Goal: Task Accomplishment & Management: Manage account settings

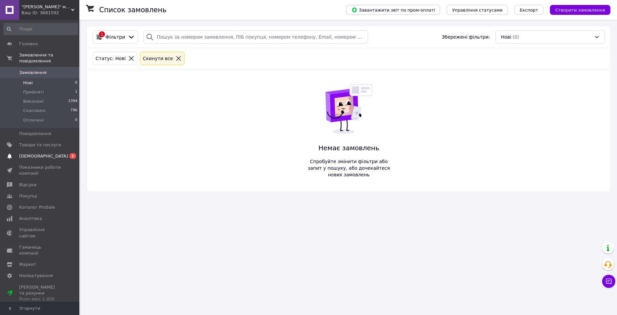
click at [37, 153] on span "[DEMOGRAPHIC_DATA]" at bounding box center [43, 156] width 49 height 6
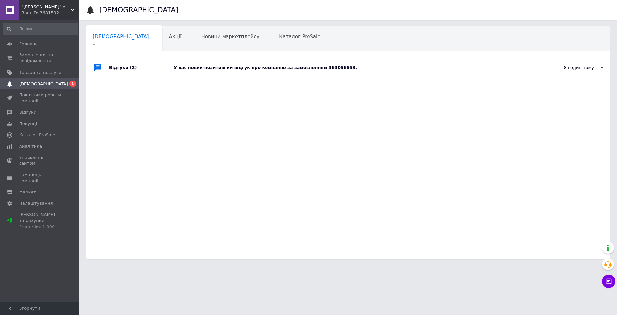
click at [302, 67] on div "У вас новий позитивний відгук про компанію за замовленням 363056553." at bounding box center [355, 68] width 364 height 6
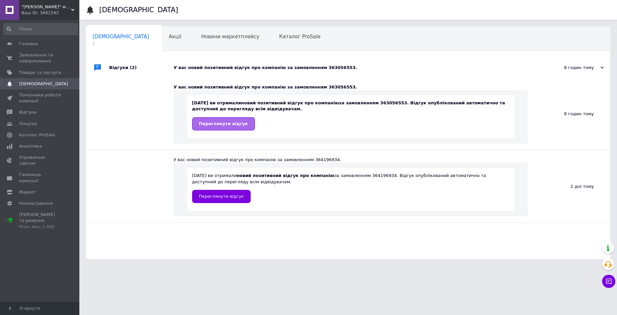
click at [237, 129] on link "Переглянути відгук" at bounding box center [223, 123] width 63 height 13
click at [162, 42] on div "Акції 0" at bounding box center [178, 39] width 32 height 25
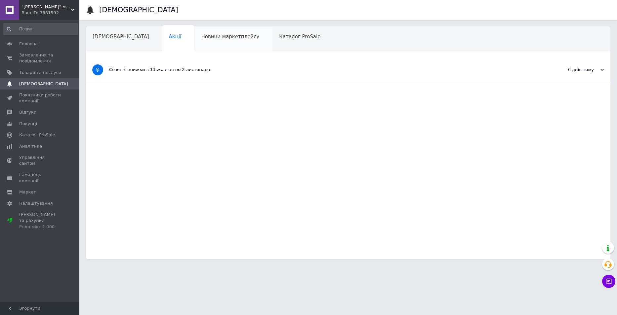
click at [194, 41] on div "Новини маркетплейсу" at bounding box center [233, 39] width 78 height 25
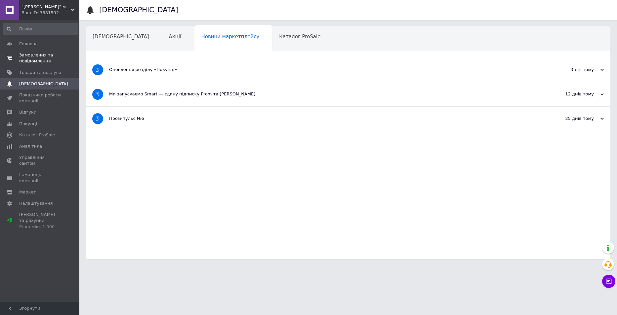
click at [36, 57] on span "Замовлення та повідомлення" at bounding box center [40, 58] width 42 height 12
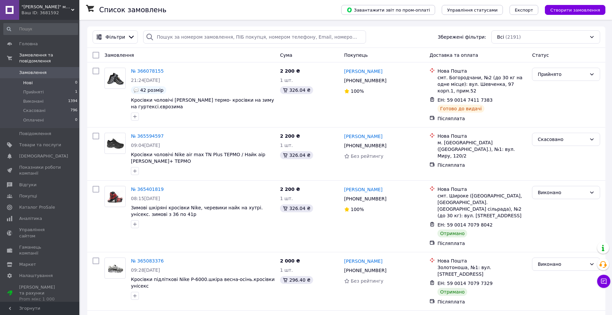
click at [27, 80] on span "Нові" at bounding box center [28, 83] width 10 height 6
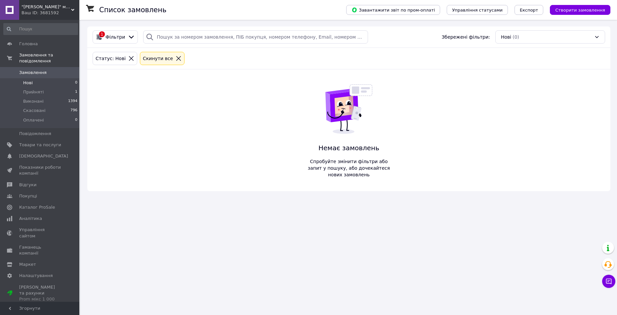
click at [27, 80] on span "Нові" at bounding box center [28, 83] width 10 height 6
click at [32, 89] on span "Прийняті" at bounding box center [33, 92] width 20 height 6
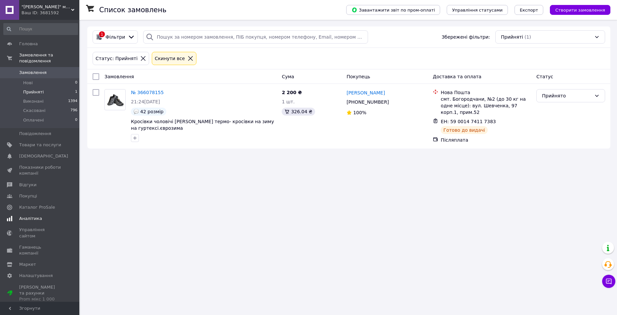
click at [27, 216] on span "Аналітика" at bounding box center [30, 219] width 23 height 6
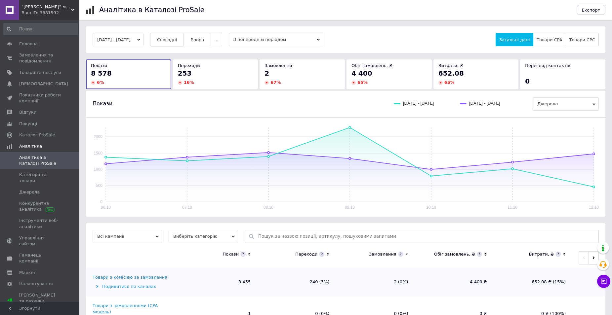
click at [177, 37] on span "Сьогодні" at bounding box center [167, 39] width 20 height 5
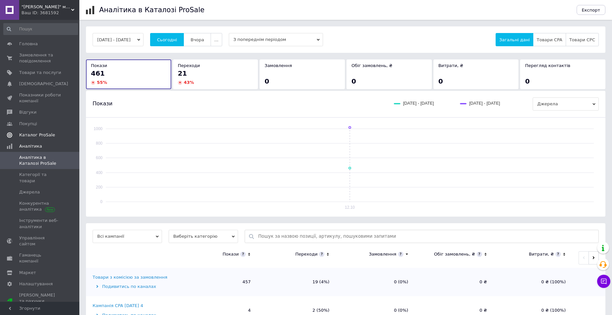
click at [30, 136] on span "Каталог ProSale" at bounding box center [37, 135] width 36 height 6
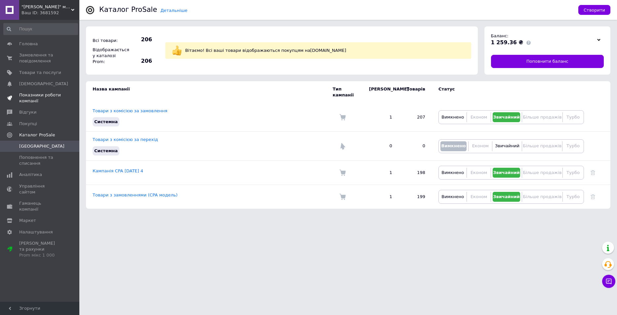
click at [31, 98] on span "Показники роботи компанії" at bounding box center [40, 98] width 42 height 12
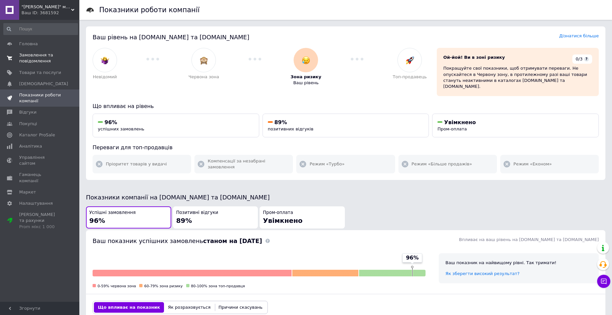
click at [36, 62] on span "Замовлення та повідомлення" at bounding box center [40, 58] width 42 height 12
